Goal: Information Seeking & Learning: Learn about a topic

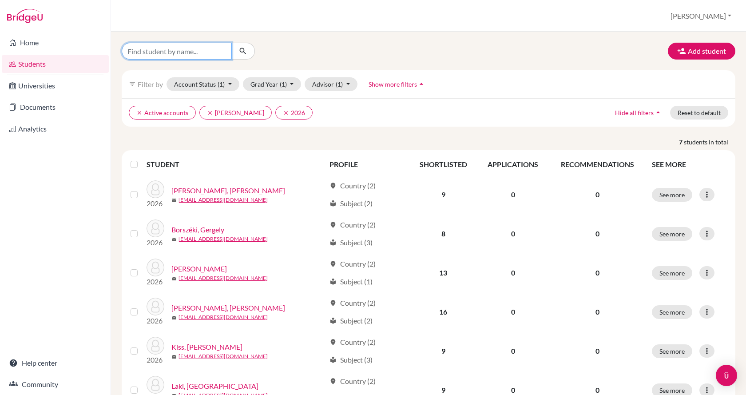
click at [210, 49] on input "Find student by name..." at bounding box center [177, 51] width 110 height 17
click at [185, 54] on input "Find student by name..." at bounding box center [177, 51] width 110 height 17
click at [347, 117] on ul "clear Active accounts clear Reke, Janka clear 2026" at bounding box center [354, 113] width 450 height 14
click at [207, 114] on icon "clear" at bounding box center [210, 113] width 6 height 6
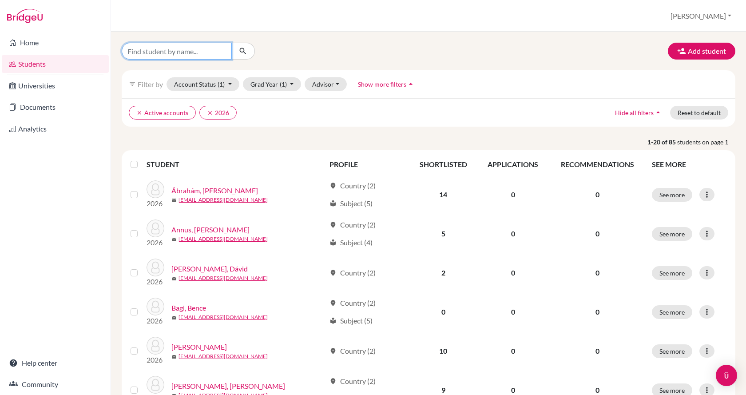
click at [190, 52] on input "Find student by name..." at bounding box center [177, 51] width 110 height 17
type input "kovacs"
click button "submit" at bounding box center [243, 51] width 24 height 17
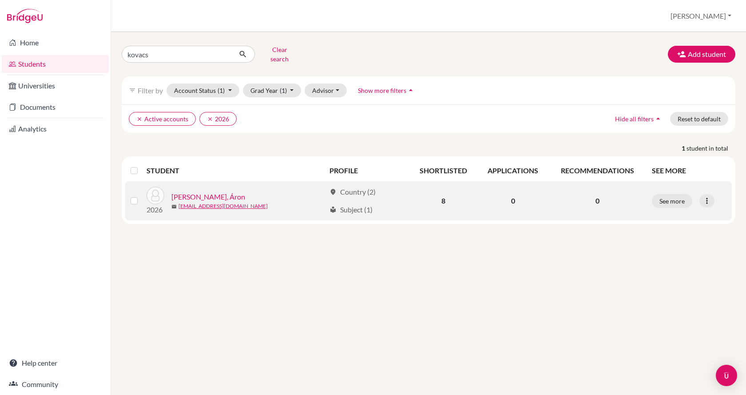
click at [198, 186] on div "2026 Kovács, Áron mail kovacsaron779@gmail.com" at bounding box center [233, 200] width 186 height 28
click at [197, 191] on link "[PERSON_NAME]" at bounding box center [208, 196] width 74 height 11
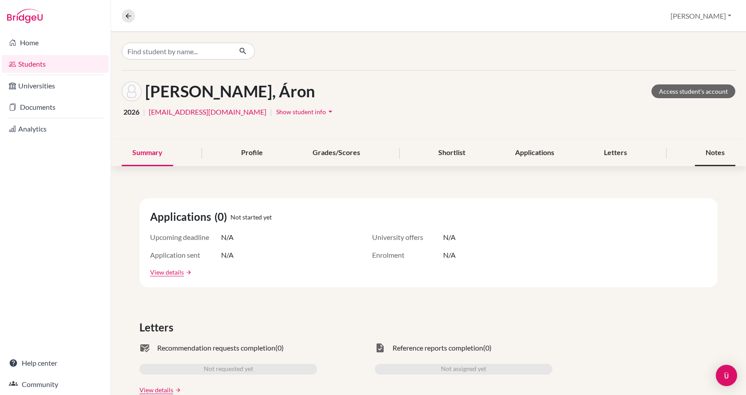
click at [702, 153] on div "Notes" at bounding box center [715, 153] width 40 height 26
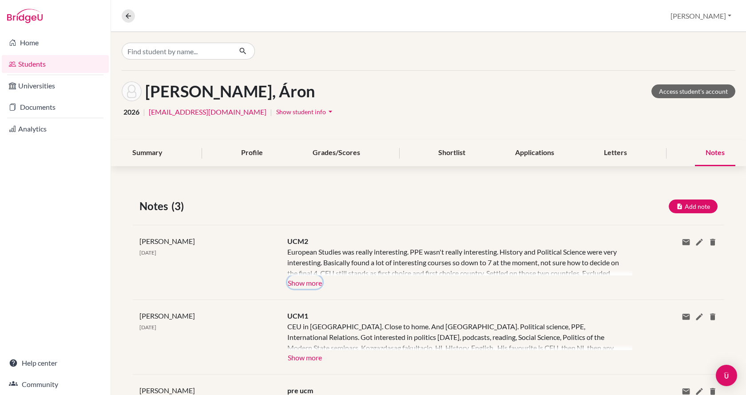
click at [305, 283] on button "Show more" at bounding box center [304, 281] width 35 height 13
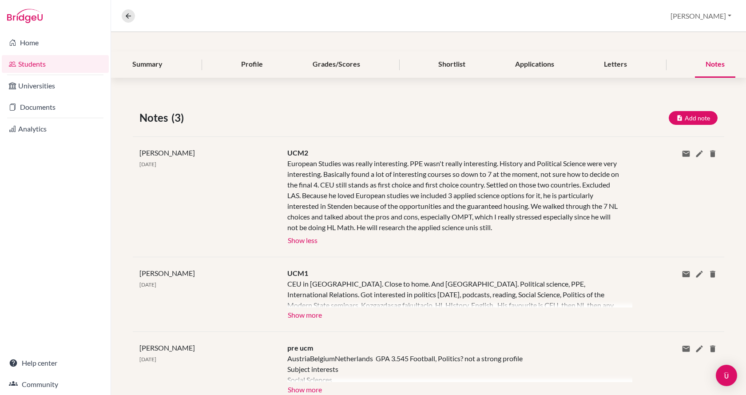
scroll to position [89, 0]
click at [301, 319] on button "Show more" at bounding box center [304, 313] width 35 height 13
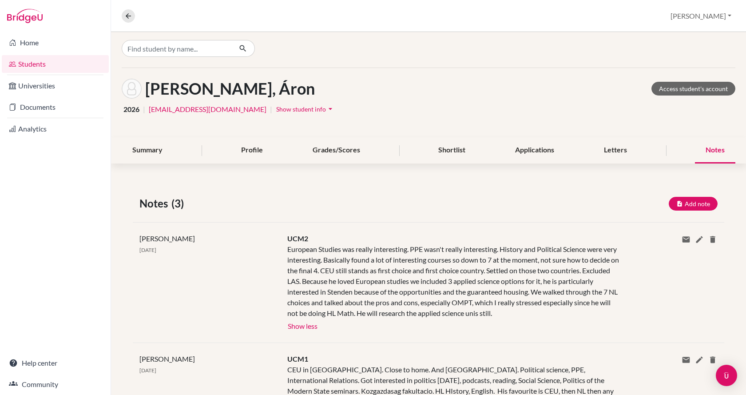
scroll to position [0, 0]
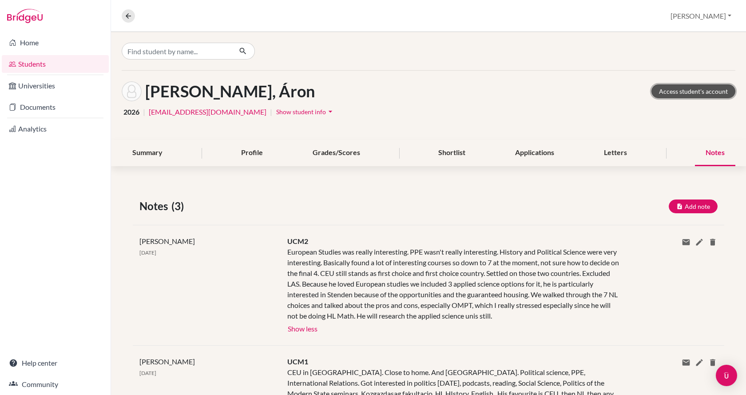
click at [667, 87] on link "Access student's account" at bounding box center [693, 91] width 84 height 14
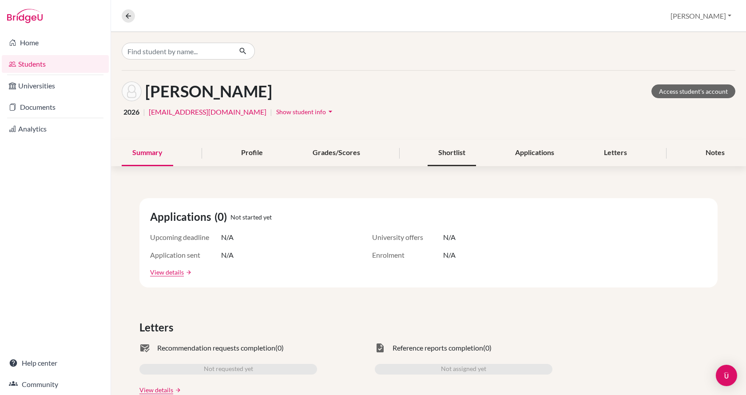
click at [452, 151] on div "Shortlist" at bounding box center [452, 153] width 48 height 26
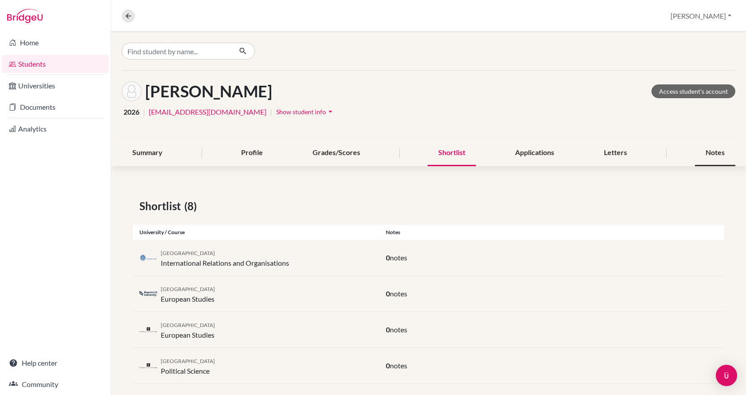
click at [704, 152] on div "Notes" at bounding box center [715, 153] width 40 height 26
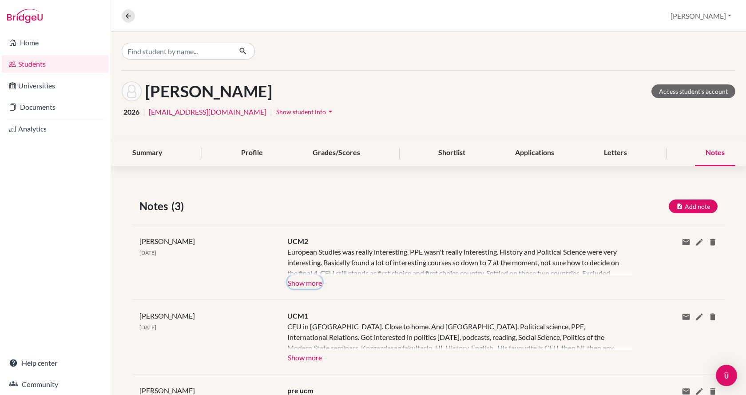
click at [295, 286] on button "Show more" at bounding box center [304, 281] width 35 height 13
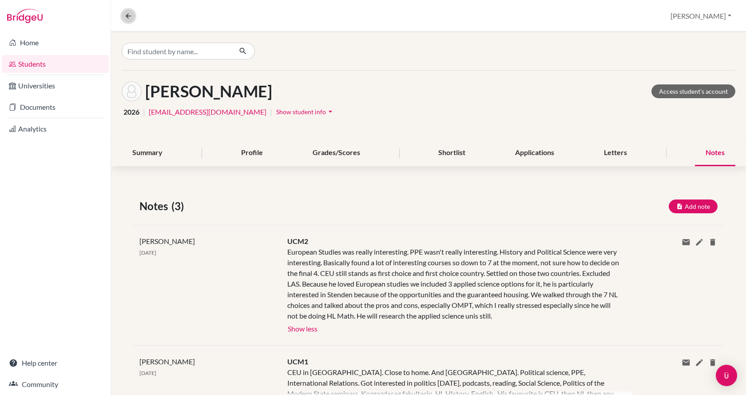
click at [124, 16] on button at bounding box center [128, 15] width 13 height 13
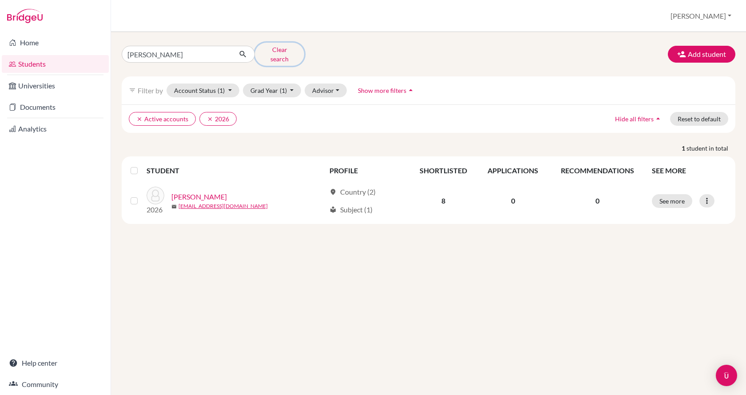
click at [271, 52] on button "Clear search" at bounding box center [279, 54] width 49 height 23
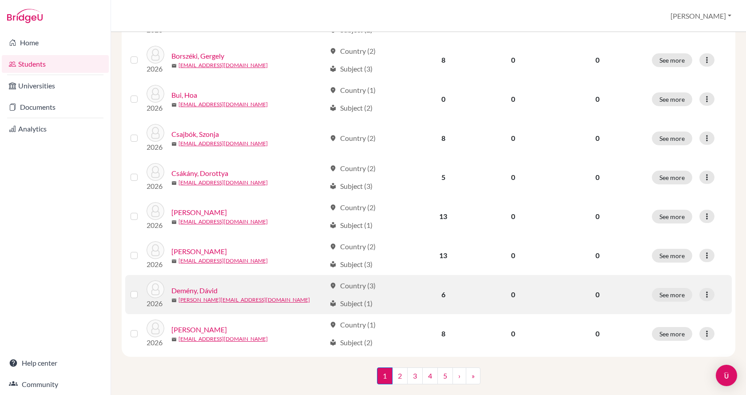
scroll to position [621, 0]
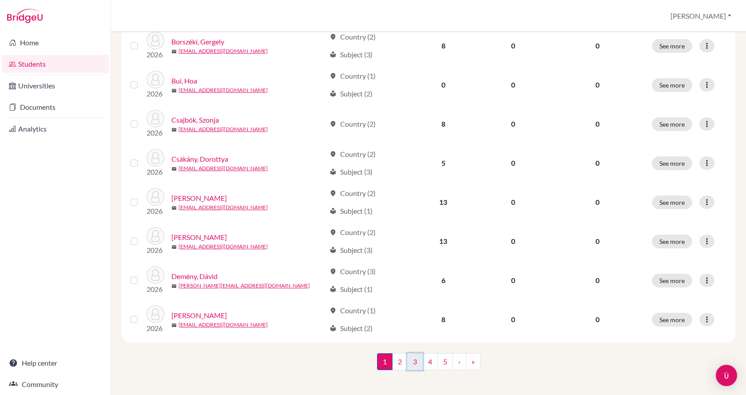
click at [415, 359] on link "3" at bounding box center [415, 361] width 16 height 17
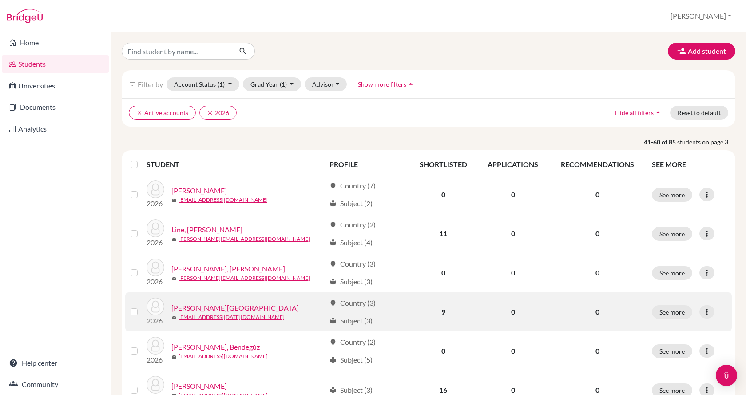
click at [205, 305] on link "[PERSON_NAME][GEOGRAPHIC_DATA]" at bounding box center [234, 307] width 127 height 11
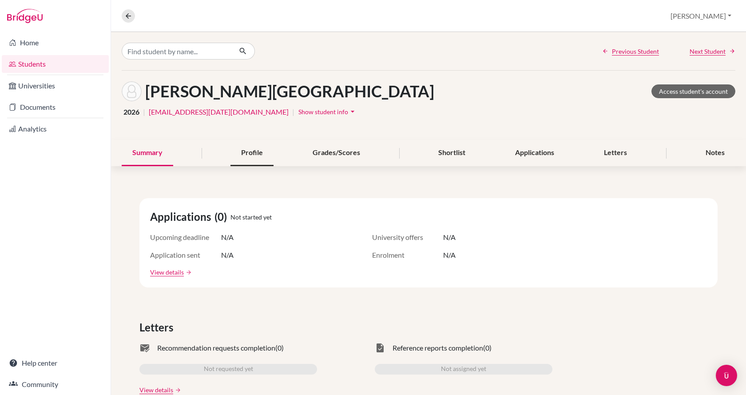
click at [239, 155] on div "Profile" at bounding box center [251, 153] width 43 height 26
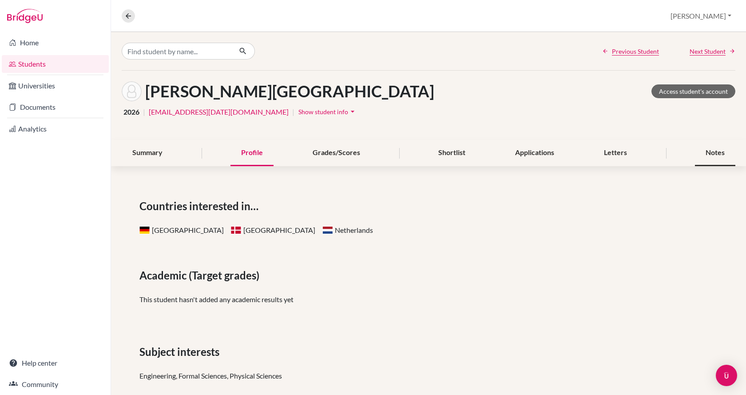
click at [702, 153] on div "Notes" at bounding box center [715, 153] width 40 height 26
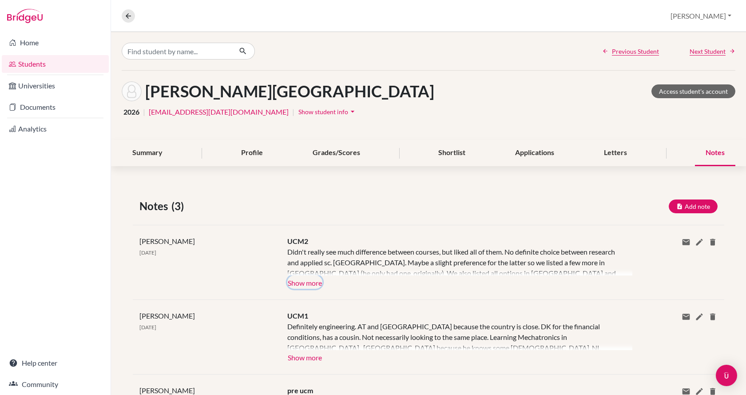
click at [306, 283] on button "Show more" at bounding box center [304, 281] width 35 height 13
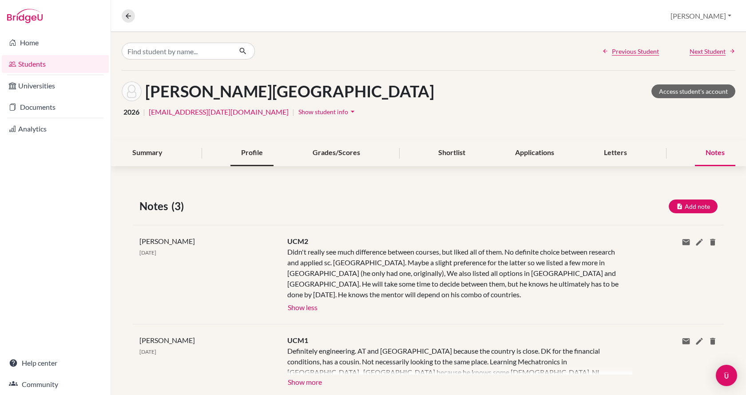
click at [244, 151] on div "Profile" at bounding box center [251, 153] width 43 height 26
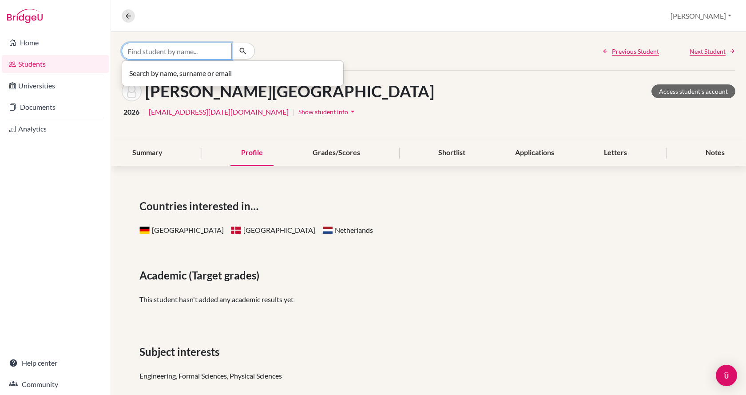
click at [190, 55] on input "Find student by name..." at bounding box center [177, 51] width 110 height 17
type input "matanyi"
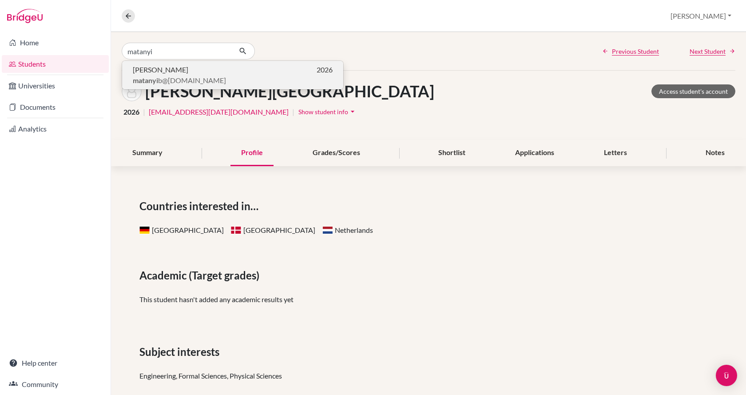
click at [141, 71] on span "[PERSON_NAME]" at bounding box center [161, 69] width 56 height 11
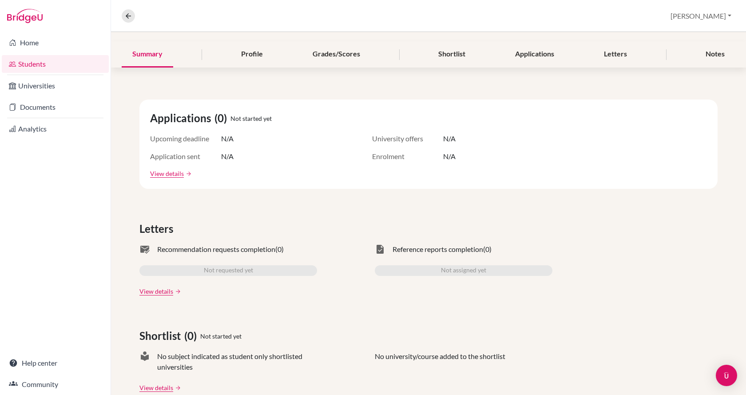
scroll to position [44, 0]
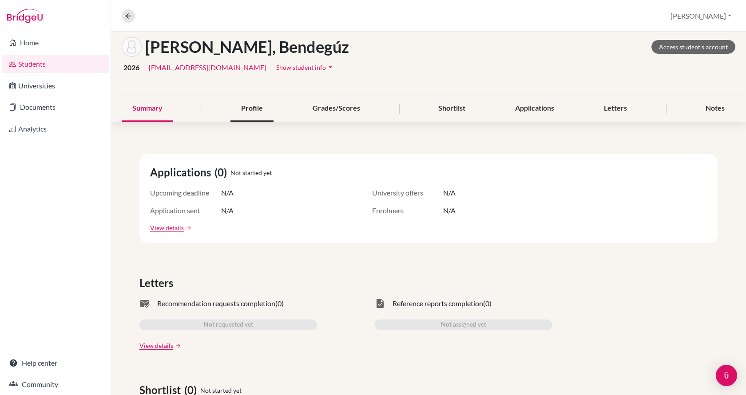
click at [250, 111] on div "Profile" at bounding box center [251, 108] width 43 height 26
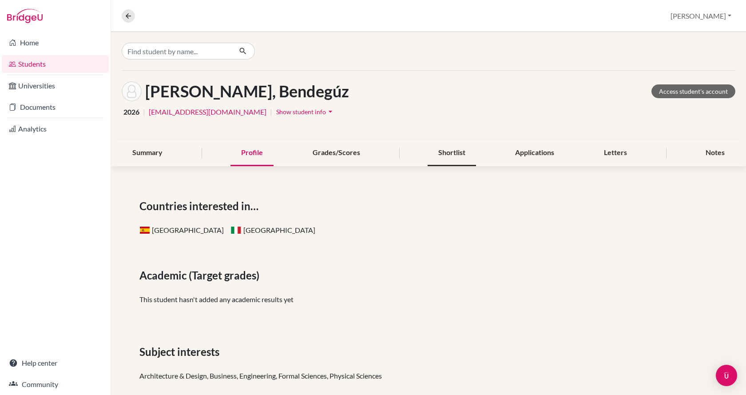
click at [451, 154] on div "Shortlist" at bounding box center [452, 153] width 48 height 26
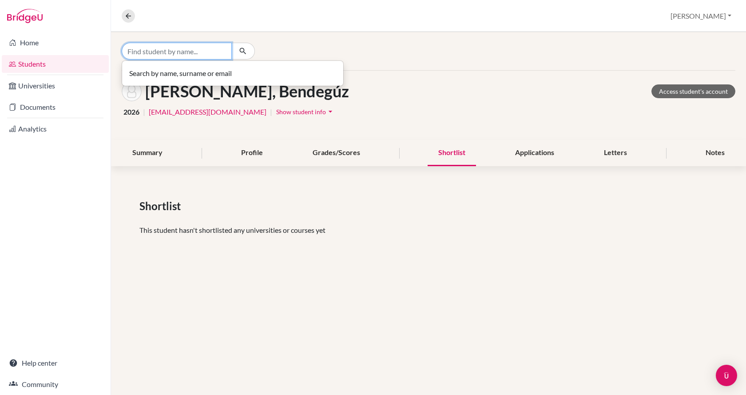
click at [155, 52] on input "Find student by name..." at bounding box center [177, 51] width 110 height 17
type input "[PERSON_NAME]"
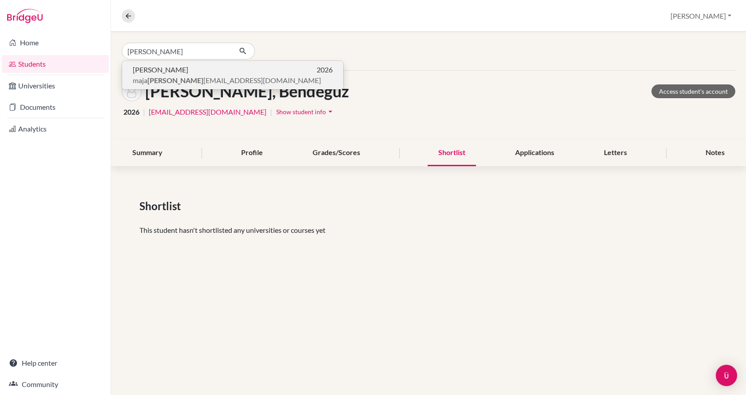
click at [162, 70] on span "[PERSON_NAME]" at bounding box center [161, 69] width 56 height 11
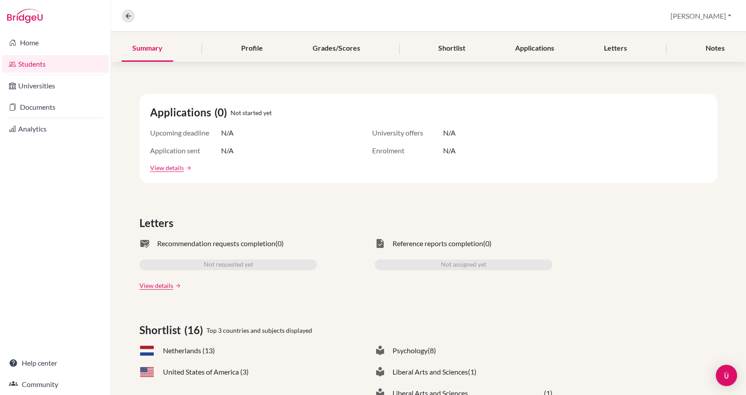
scroll to position [89, 0]
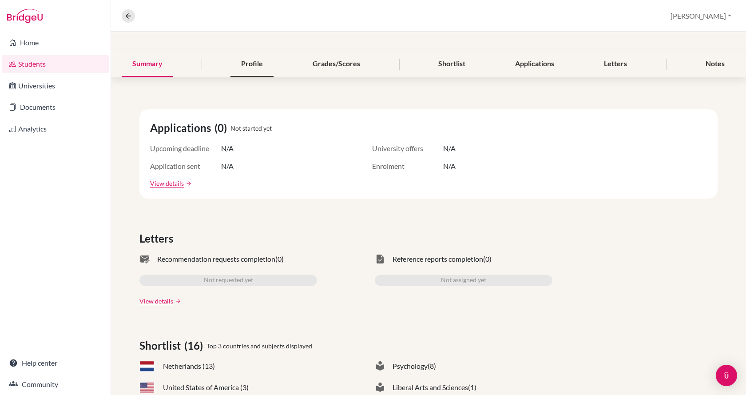
click at [254, 60] on div "Profile" at bounding box center [251, 64] width 43 height 26
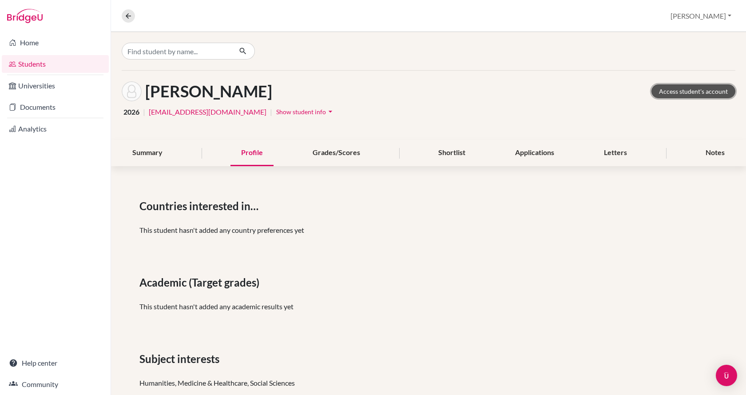
click at [667, 94] on link "Access student's account" at bounding box center [693, 91] width 84 height 14
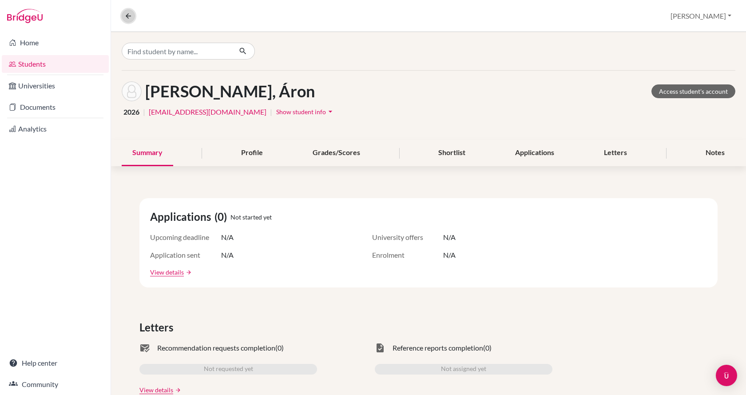
click at [133, 16] on button at bounding box center [128, 15] width 13 height 13
click at [457, 152] on div "Shortlist" at bounding box center [452, 153] width 48 height 26
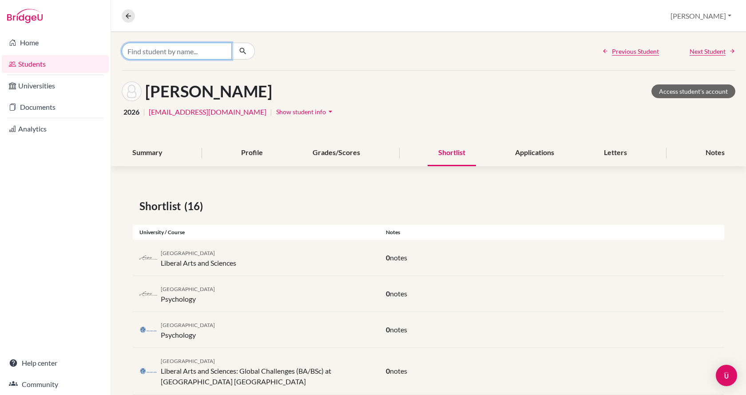
click at [171, 54] on input "Find student by name..." at bounding box center [177, 51] width 110 height 17
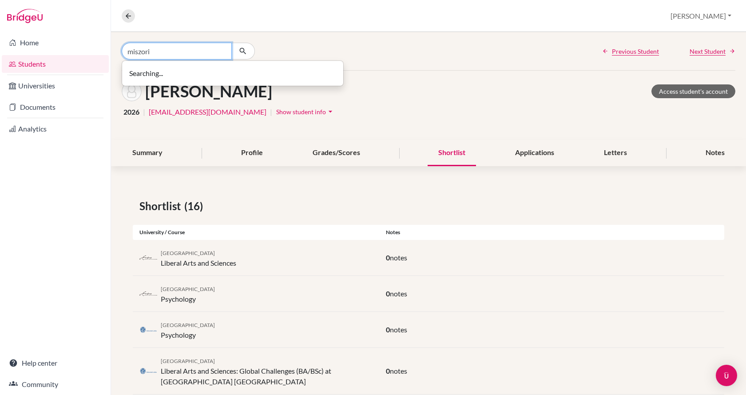
type input "miszori"
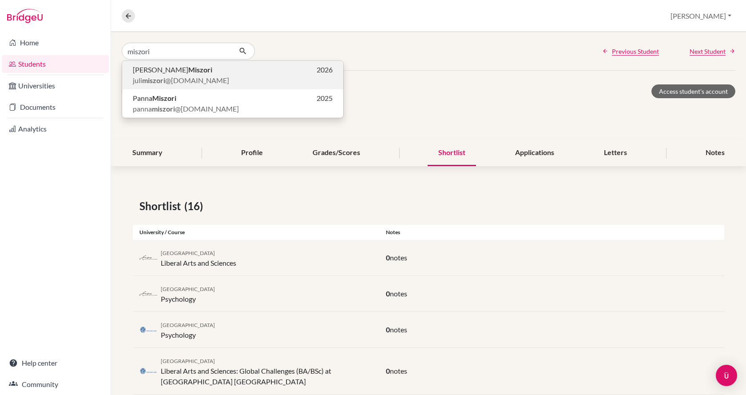
click at [171, 78] on span "juli miszori @gmail.com" at bounding box center [181, 80] width 96 height 11
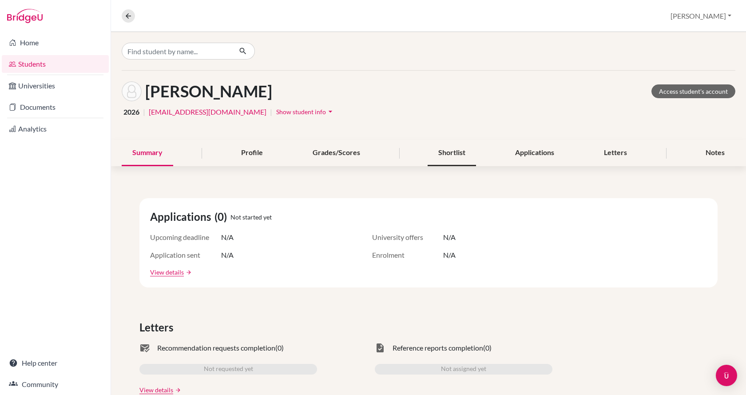
click at [461, 152] on div "Shortlist" at bounding box center [452, 153] width 48 height 26
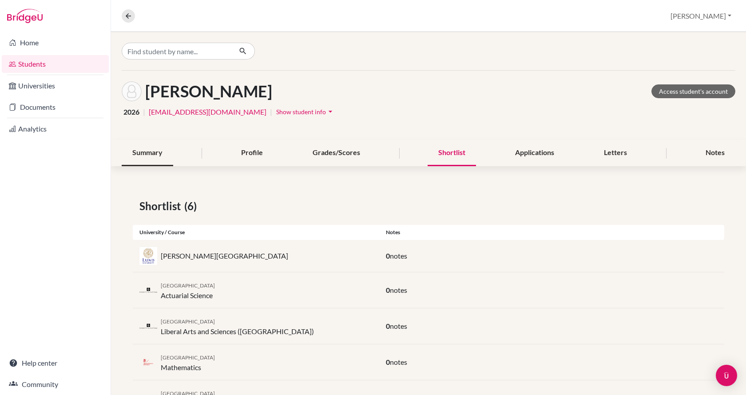
click at [152, 152] on div "Summary" at bounding box center [148, 153] width 52 height 26
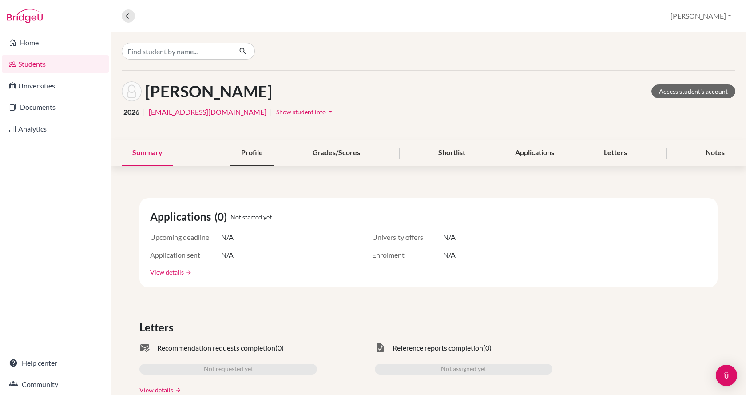
click at [246, 150] on div "Profile" at bounding box center [251, 153] width 43 height 26
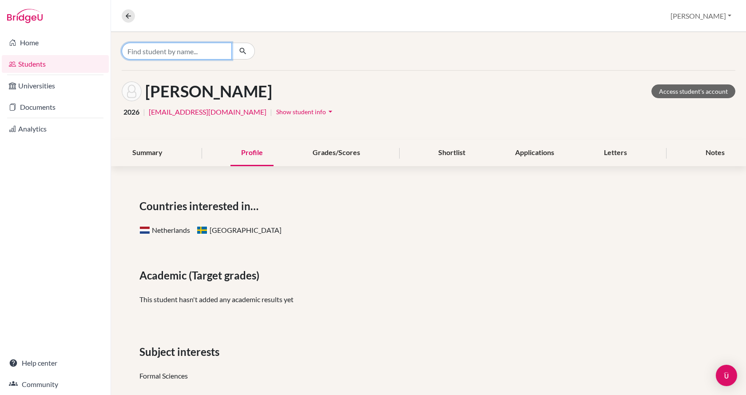
click at [177, 48] on input "Find student by name..." at bounding box center [177, 51] width 110 height 17
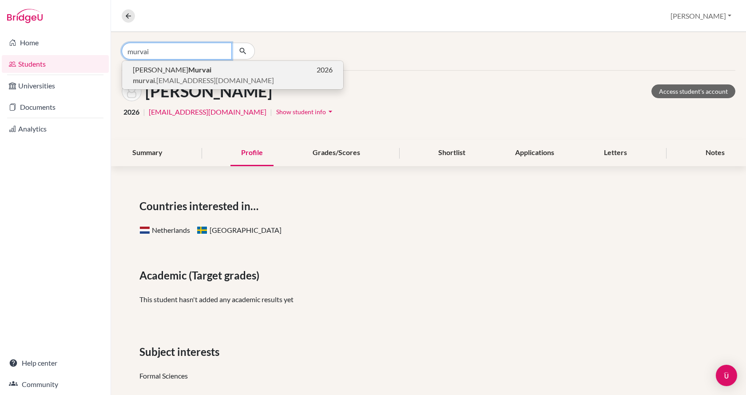
type input "murvai"
click at [182, 75] on p "József Murvai 2026" at bounding box center [233, 69] width 200 height 11
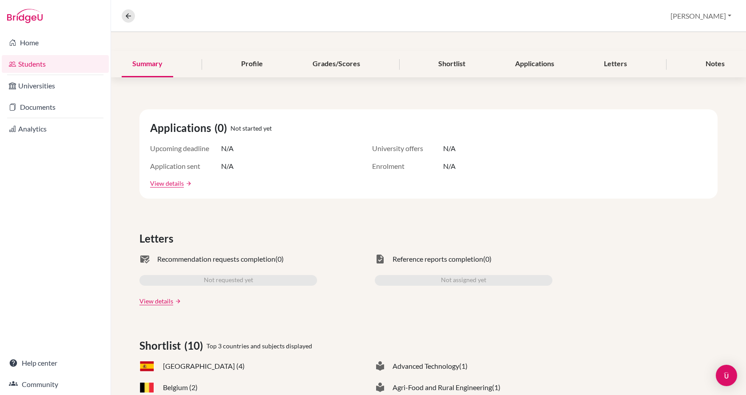
scroll to position [44, 0]
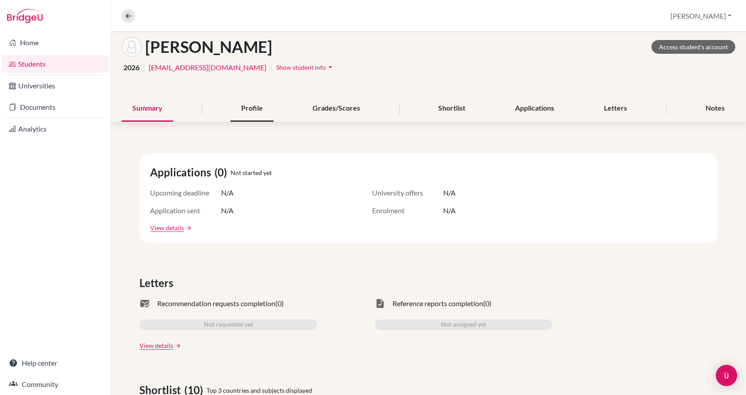
click at [242, 109] on div "Profile" at bounding box center [251, 108] width 43 height 26
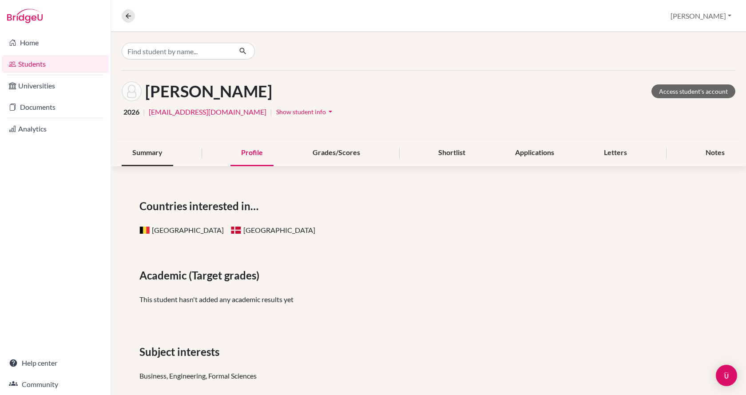
click at [155, 148] on div "Summary" at bounding box center [148, 153] width 52 height 26
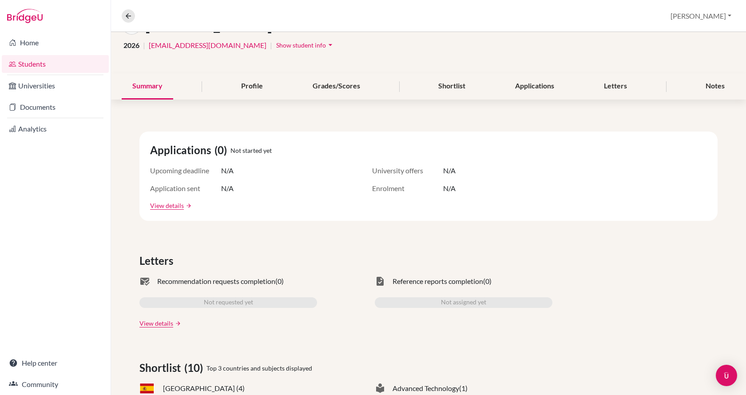
scroll to position [44, 0]
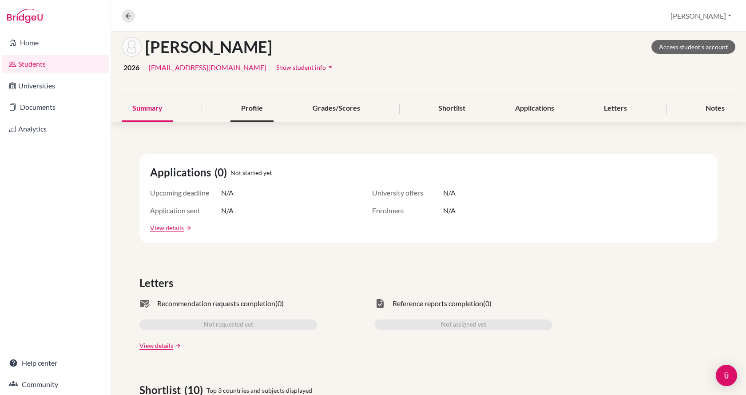
click at [247, 106] on div "Profile" at bounding box center [251, 108] width 43 height 26
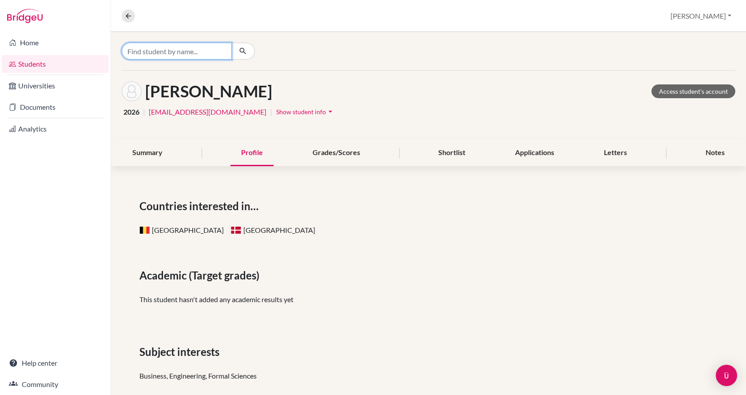
click at [176, 52] on input "Find student by name..." at bounding box center [177, 51] width 110 height 17
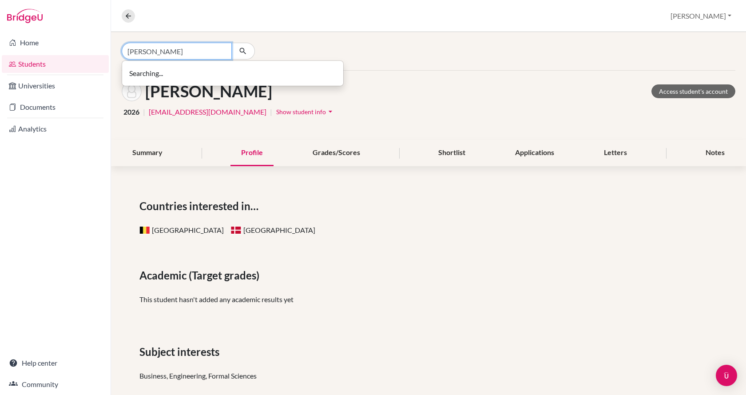
type input "nemeth"
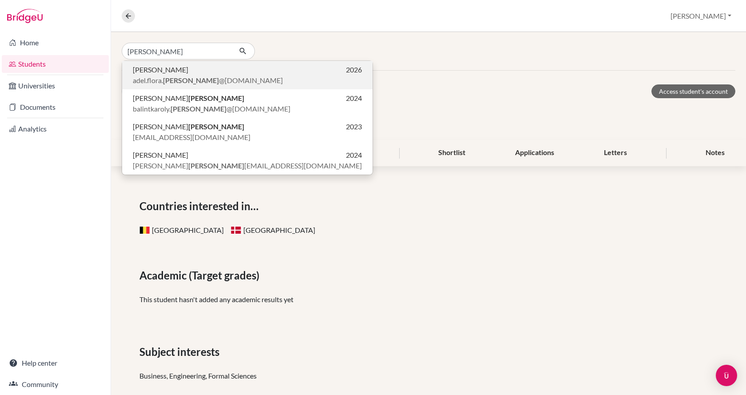
click at [176, 79] on b "nemeth" at bounding box center [191, 80] width 56 height 8
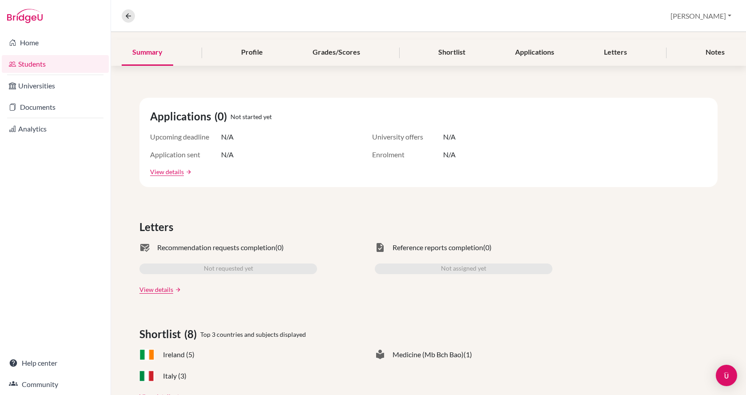
scroll to position [44, 0]
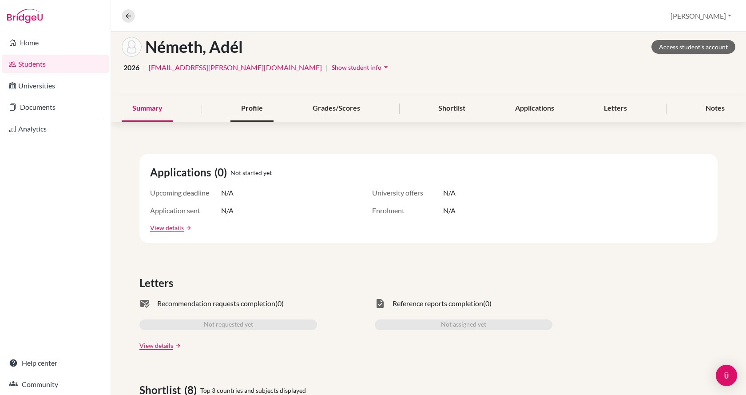
click at [231, 115] on div "Profile" at bounding box center [251, 108] width 43 height 26
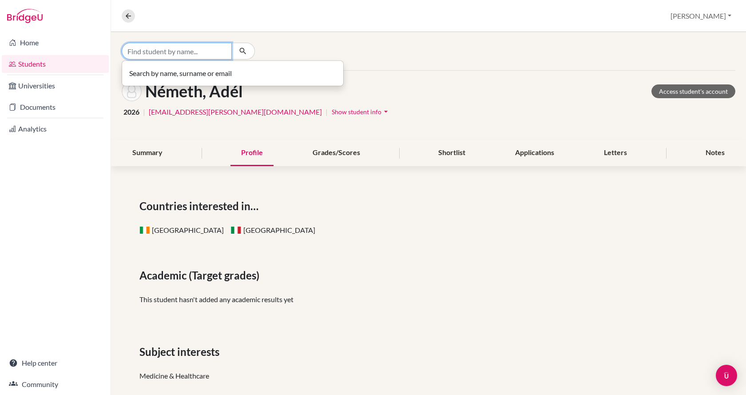
click at [186, 52] on input "Find student by name..." at bounding box center [177, 51] width 110 height 17
type input "["
type input "pap"
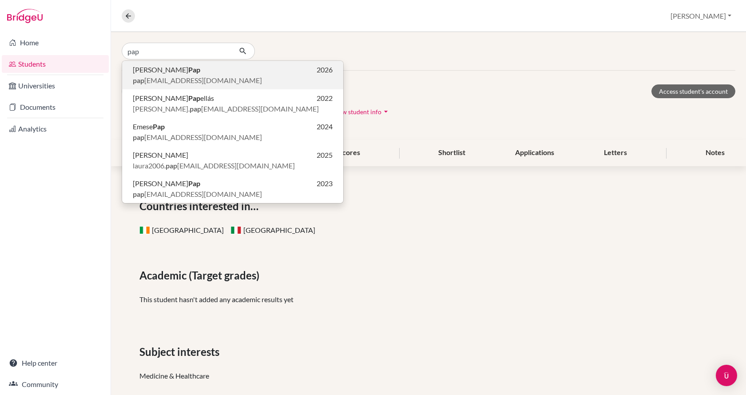
click at [189, 72] on p "Dániel Pap 2026" at bounding box center [233, 69] width 200 height 11
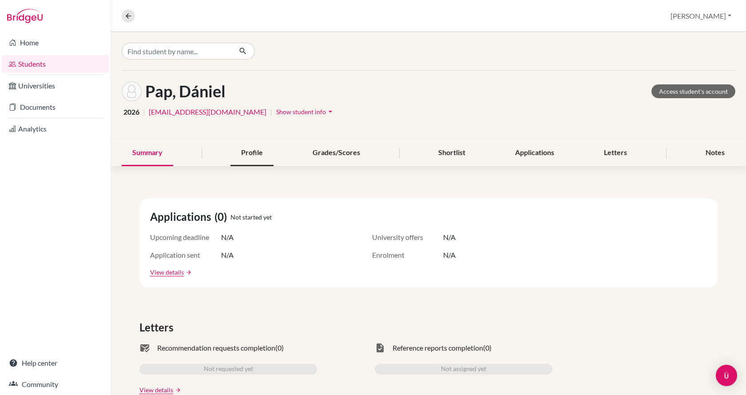
click at [244, 155] on div "Profile" at bounding box center [251, 153] width 43 height 26
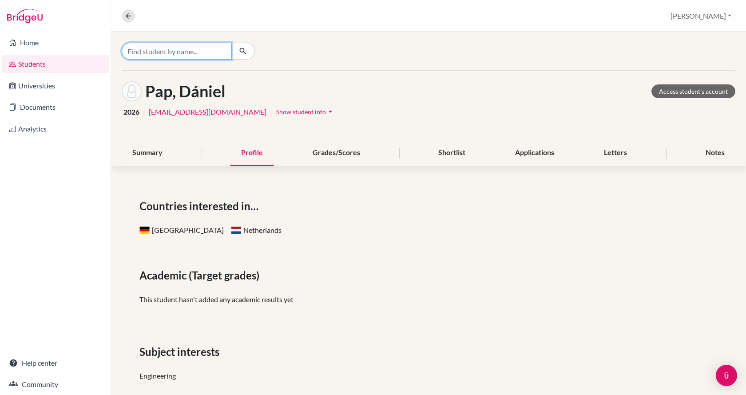
click at [137, 49] on input "Find student by name..." at bounding box center [177, 51] width 110 height 17
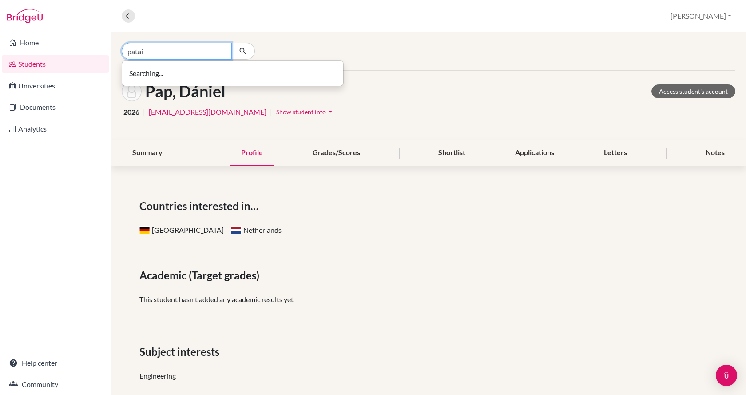
type input "patai"
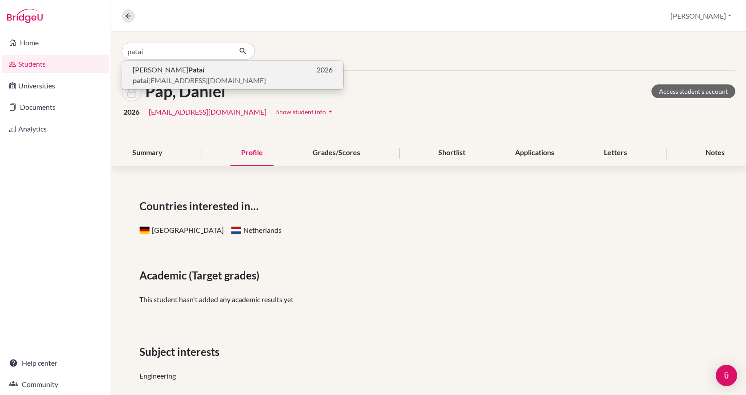
click at [145, 71] on span "Dominik Patai" at bounding box center [168, 69] width 71 height 11
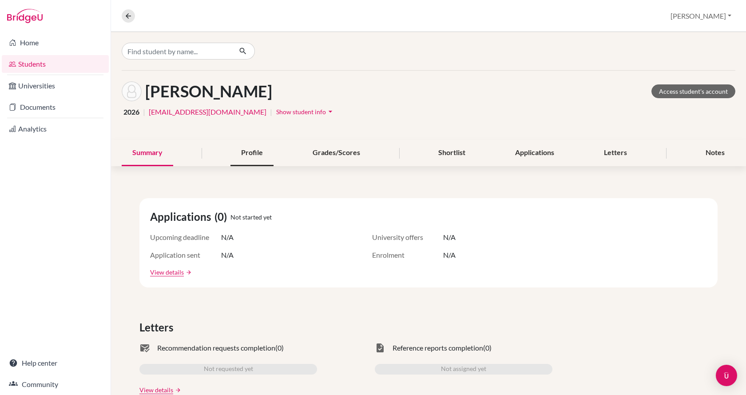
click at [250, 151] on div "Profile" at bounding box center [251, 153] width 43 height 26
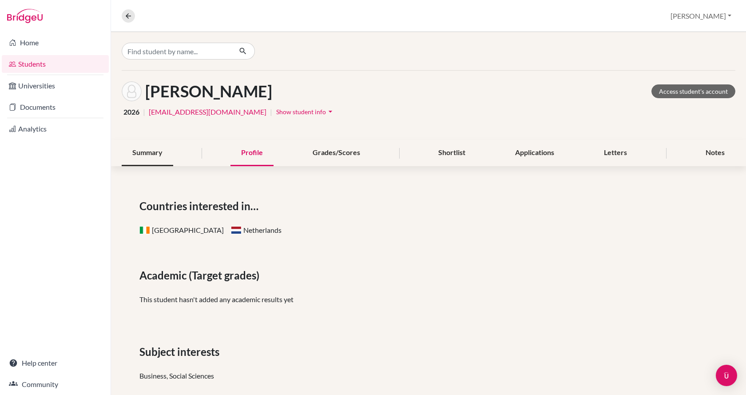
click at [137, 155] on div "Summary" at bounding box center [148, 153] width 52 height 26
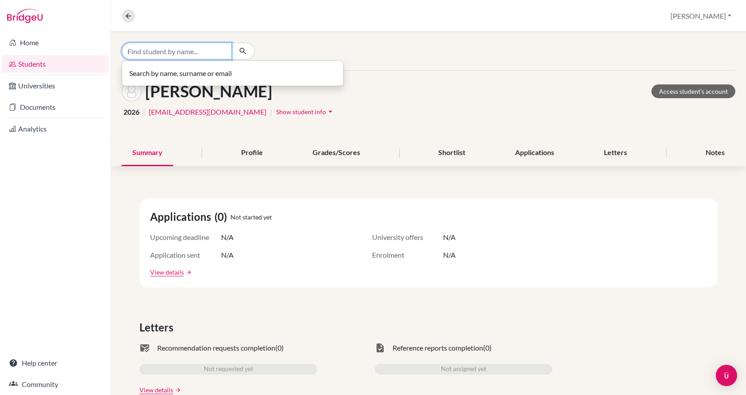
click at [204, 49] on input "Find student by name..." at bounding box center [177, 51] width 110 height 17
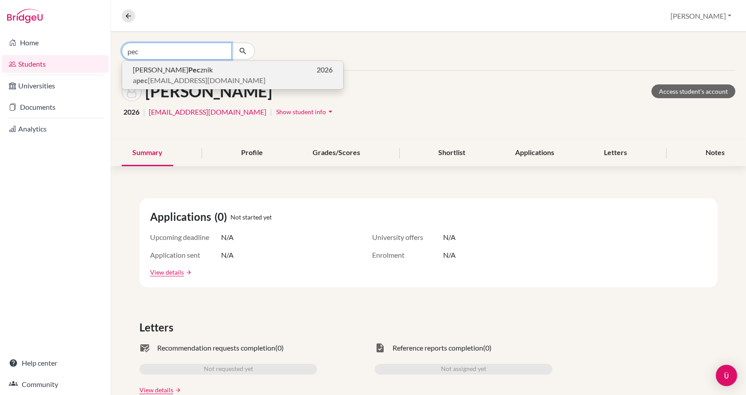
type input "pec"
click at [207, 79] on p "a pec znik@gmail.com" at bounding box center [233, 80] width 200 height 11
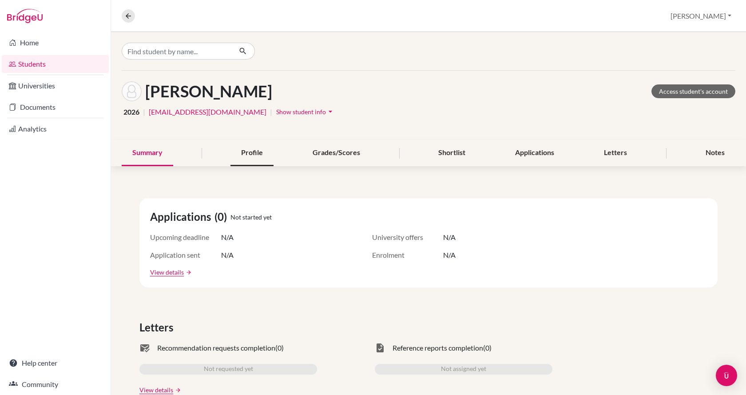
click at [250, 155] on div "Profile" at bounding box center [251, 153] width 43 height 26
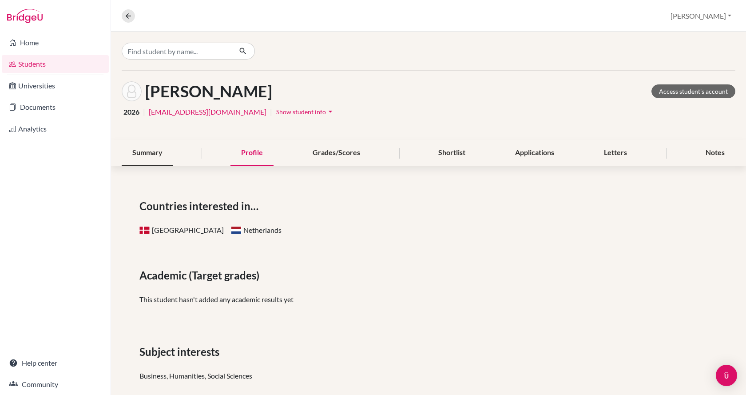
click at [162, 156] on div "Summary" at bounding box center [148, 153] width 52 height 26
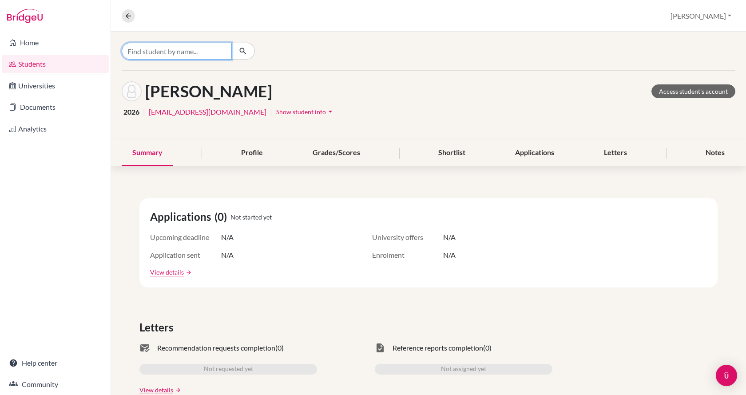
click at [194, 49] on input "Find student by name..." at bounding box center [177, 51] width 110 height 17
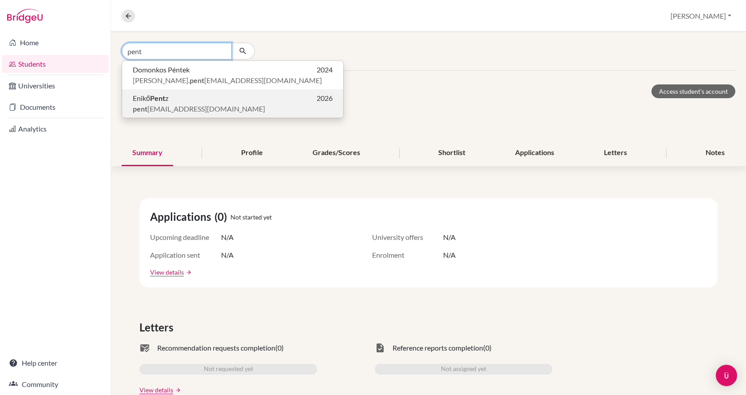
type input "pent"
click at [196, 112] on span "pent z.eniko@gmail.com" at bounding box center [199, 108] width 132 height 11
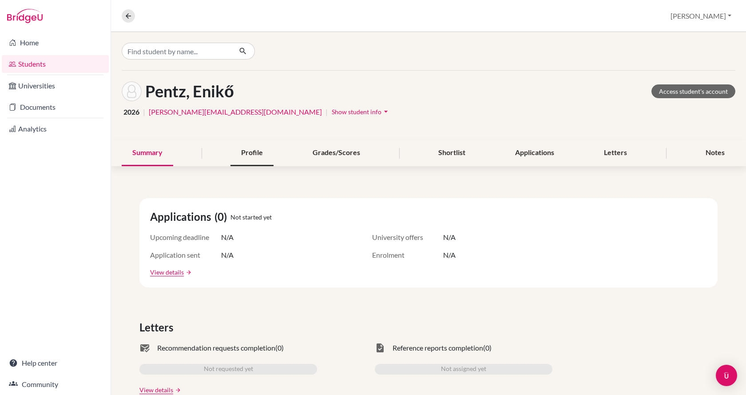
click at [237, 155] on div "Profile" at bounding box center [251, 153] width 43 height 26
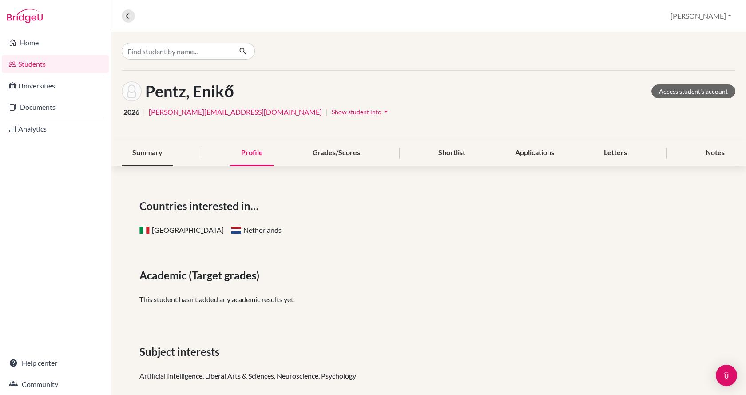
click at [159, 155] on div "Summary" at bounding box center [148, 153] width 52 height 26
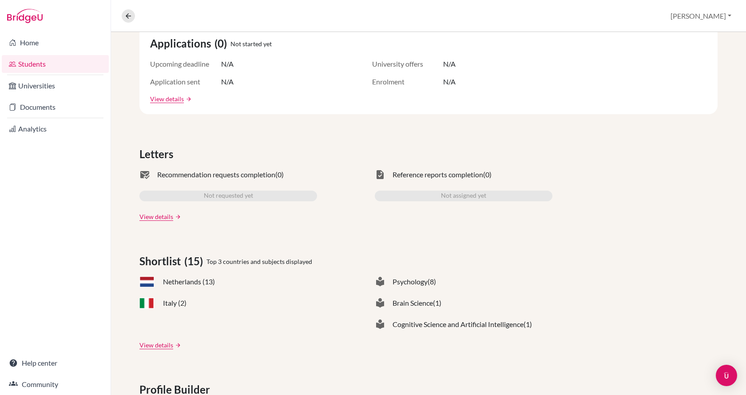
scroll to position [178, 0]
